Goal: Navigation & Orientation: Find specific page/section

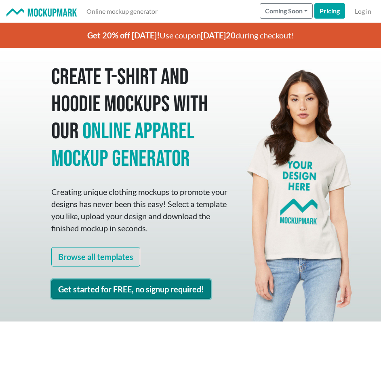
click at [124, 287] on link "Get started for FREE, no signup required!" at bounding box center [131, 288] width 160 height 19
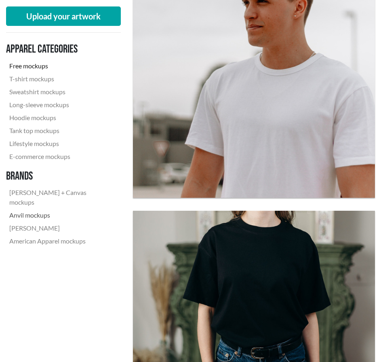
scroll to position [243, 0]
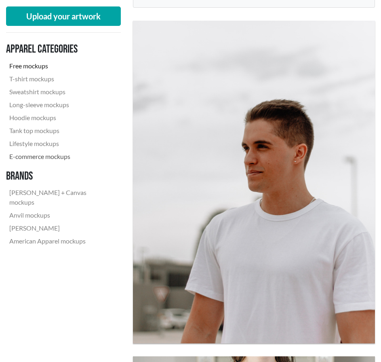
click at [38, 156] on link "E-commerce mockups" at bounding box center [60, 156] width 108 height 13
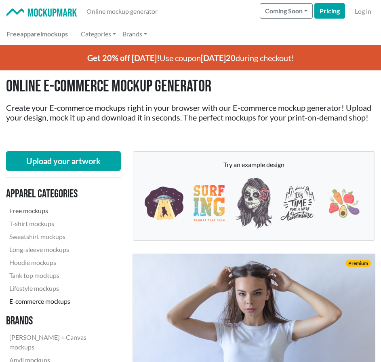
click at [39, 217] on link "Free mockups" at bounding box center [60, 210] width 108 height 13
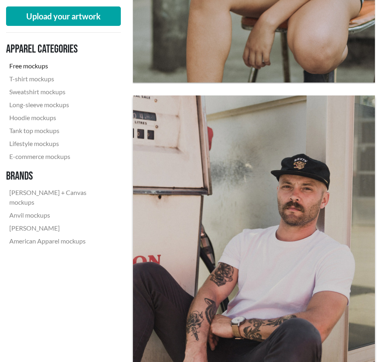
scroll to position [6548, 0]
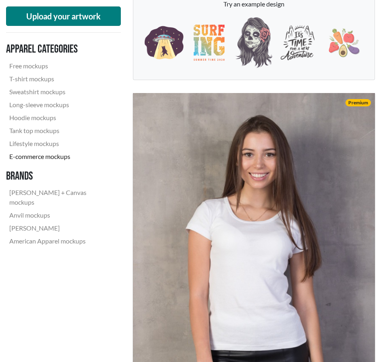
scroll to position [162, 0]
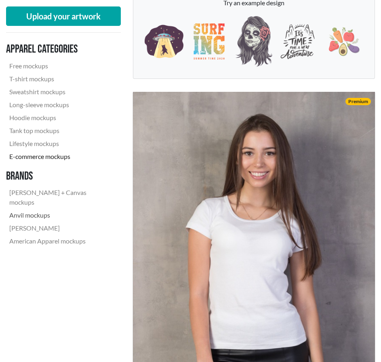
click at [40, 209] on link "Anvil mockups" at bounding box center [60, 215] width 108 height 13
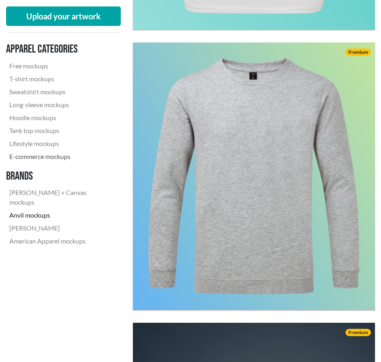
scroll to position [889, 0]
